Goal: Transaction & Acquisition: Book appointment/travel/reservation

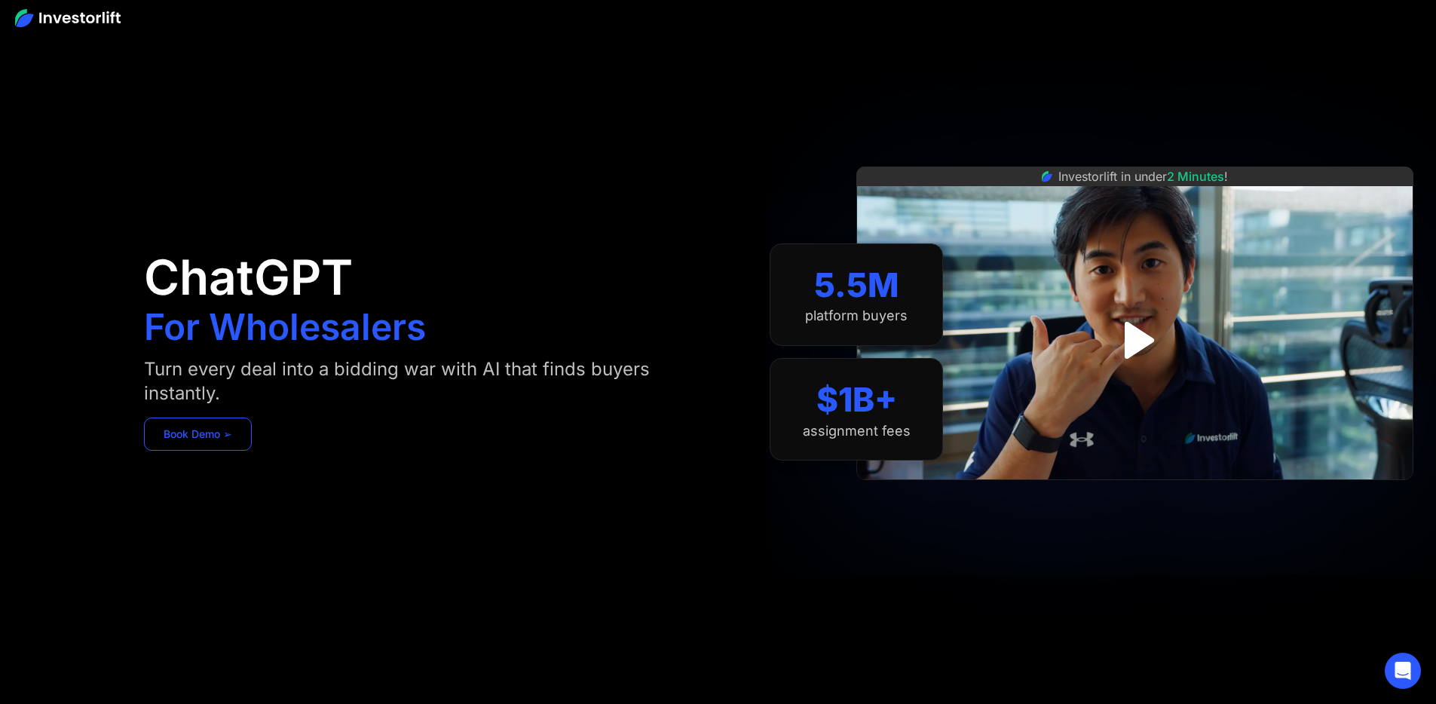
click at [252, 447] on link "Book Demo ➢" at bounding box center [198, 434] width 108 height 33
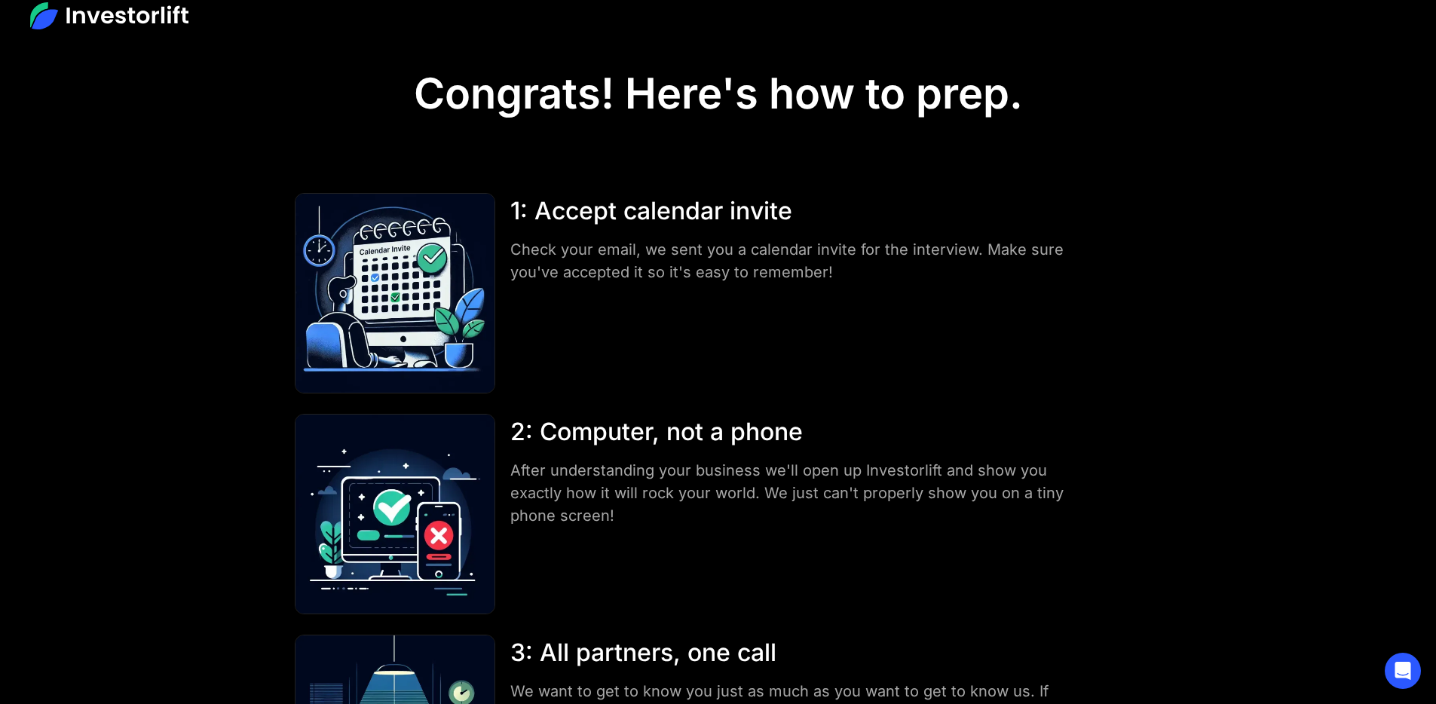
scroll to position [306, 0]
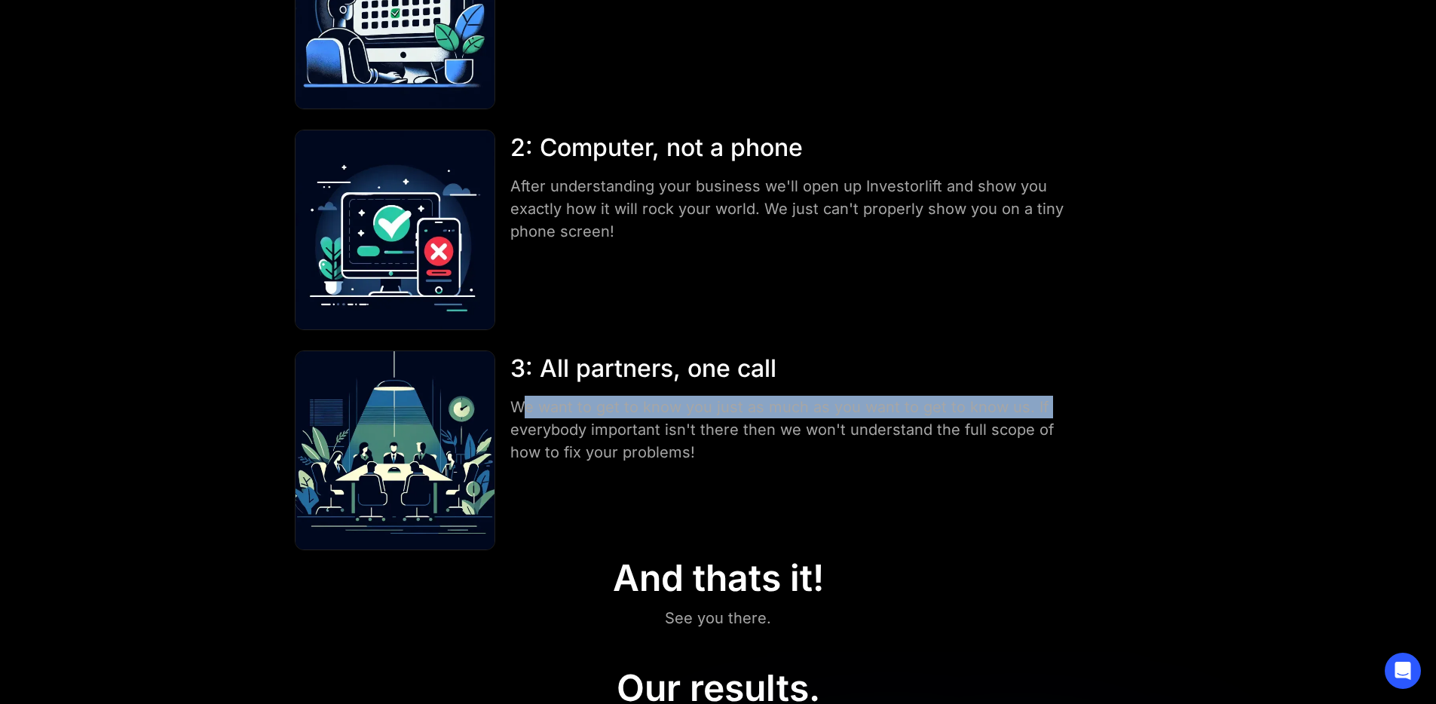
drag, startPoint x: 556, startPoint y: 341, endPoint x: 631, endPoint y: 363, distance: 78.3
click at [631, 396] on div "We want to get to know you just as much as you want to get to know us. If every…" at bounding box center [794, 430] width 568 height 68
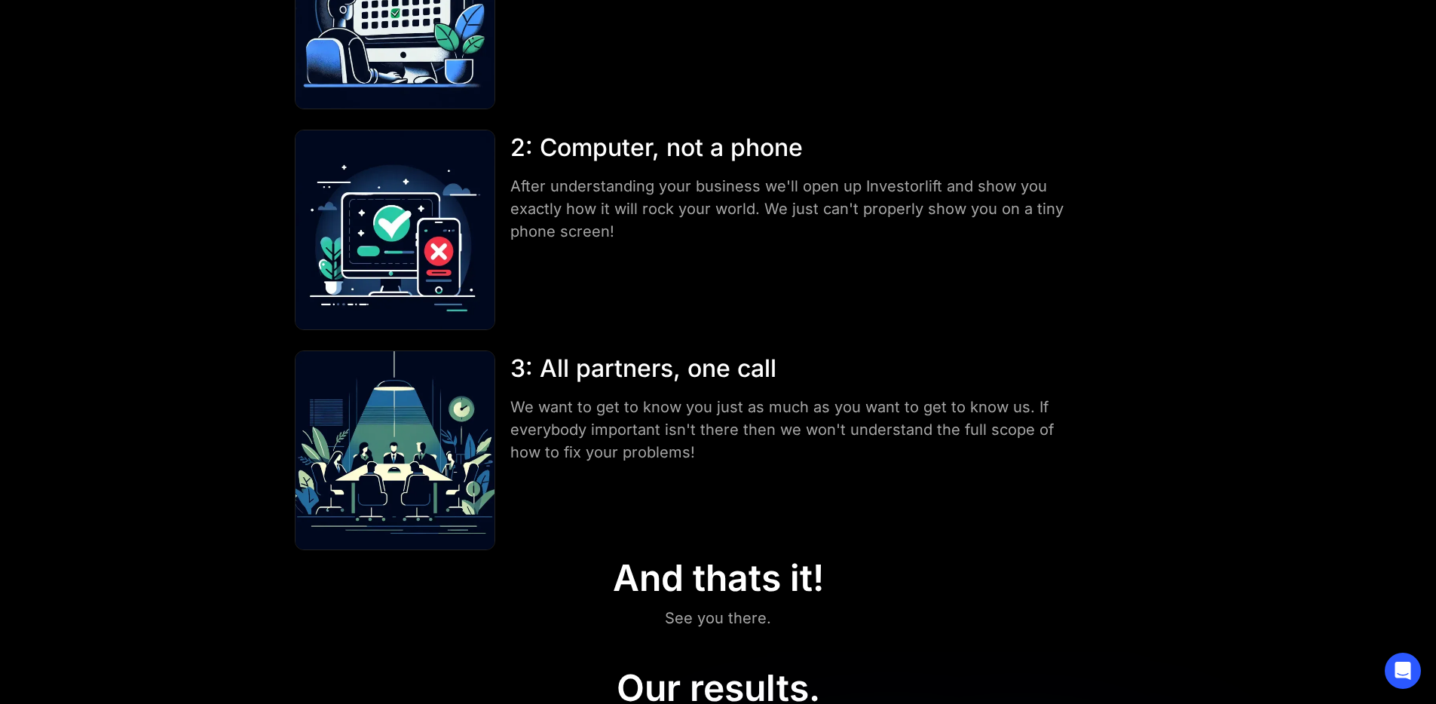
click at [631, 396] on div "We want to get to know you just as much as you want to get to know us. If every…" at bounding box center [794, 430] width 568 height 68
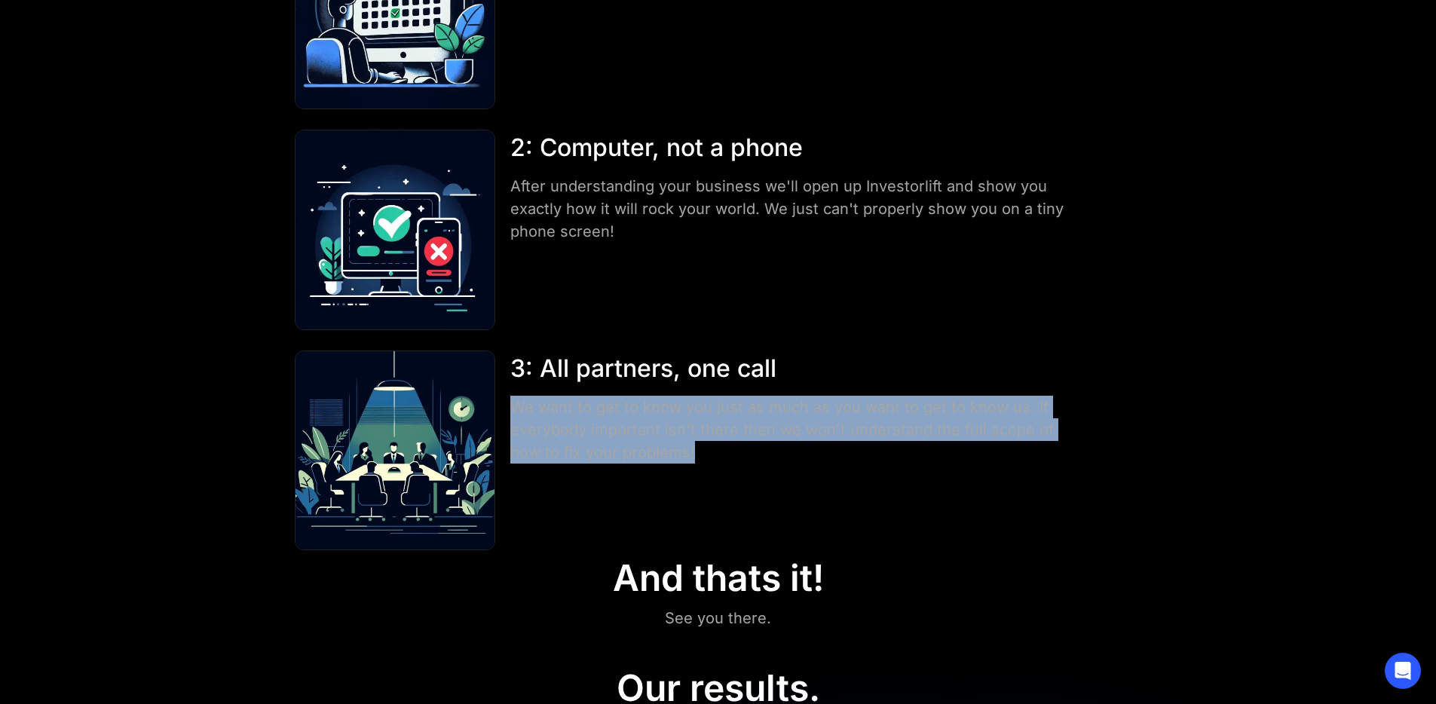
drag, startPoint x: 945, startPoint y: 386, endPoint x: 561, endPoint y: 338, distance: 386.6
click at [550, 396] on div "We want to get to know you just as much as you want to get to know us. If every…" at bounding box center [794, 430] width 568 height 68
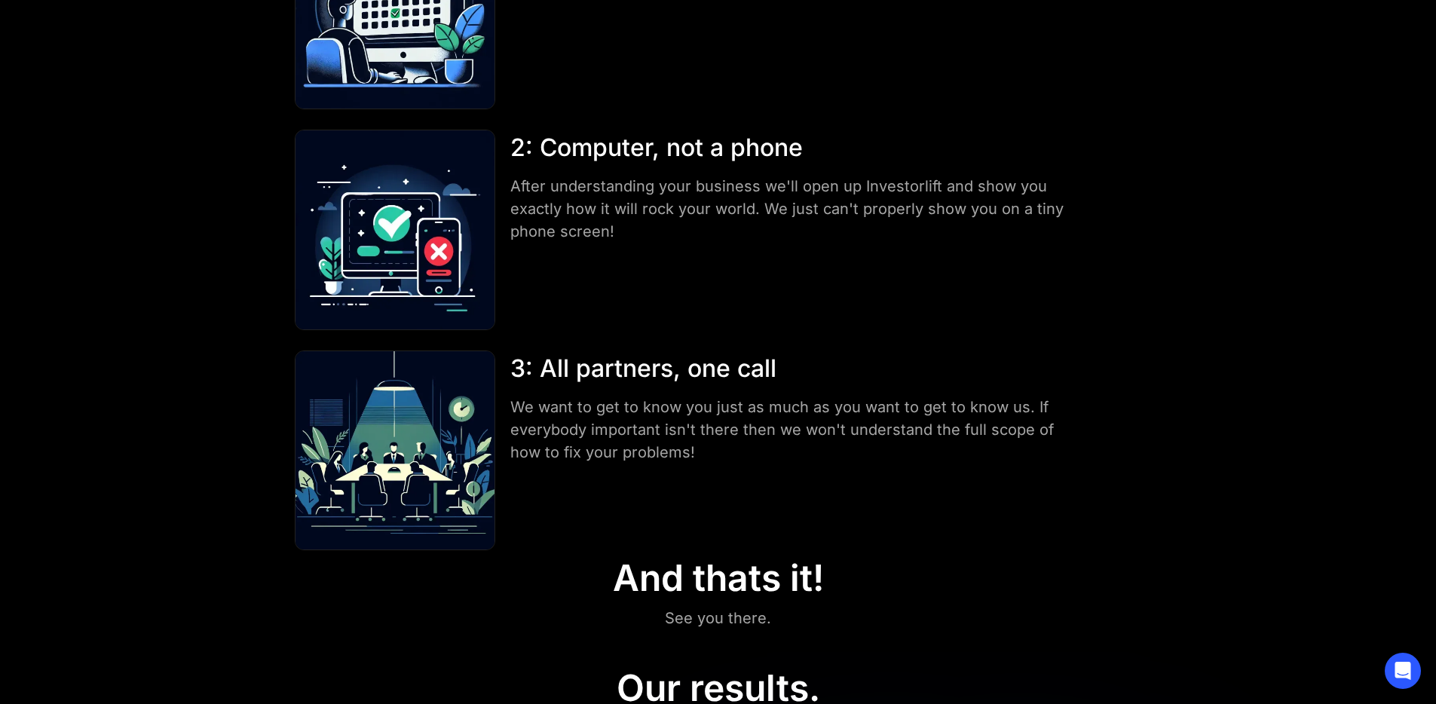
click at [563, 396] on div "We want to get to know you just as much as you want to get to know us. If every…" at bounding box center [794, 430] width 568 height 68
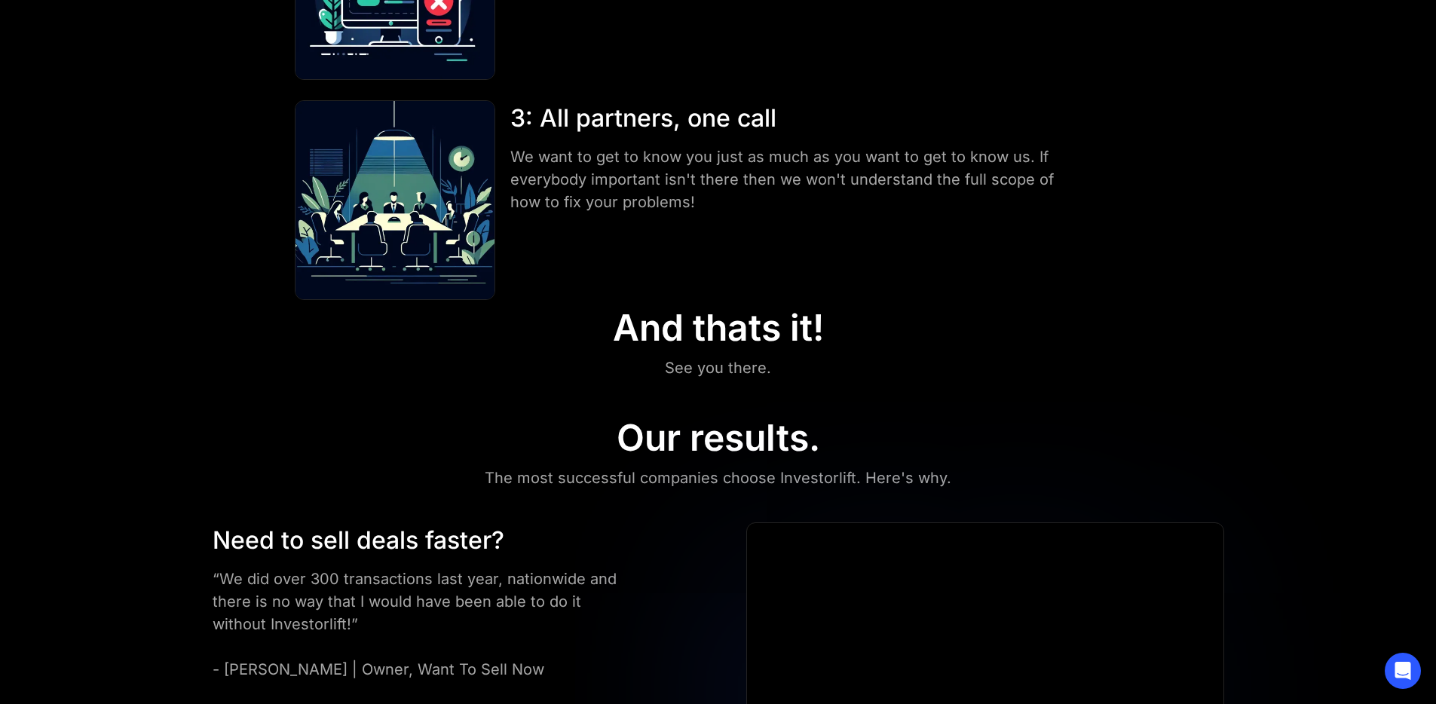
scroll to position [592, 0]
